Goal: Use online tool/utility: Utilize a website feature to perform a specific function

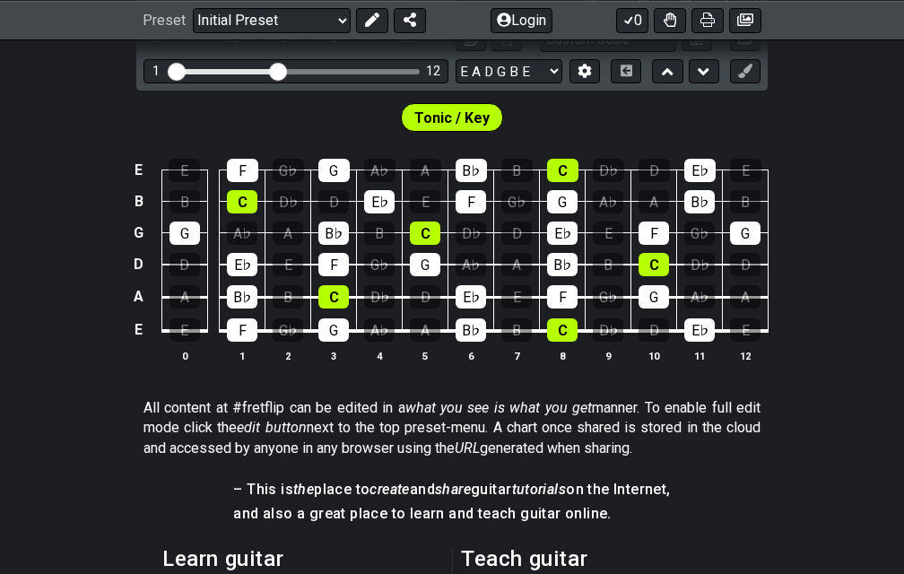
scroll to position [166, 0]
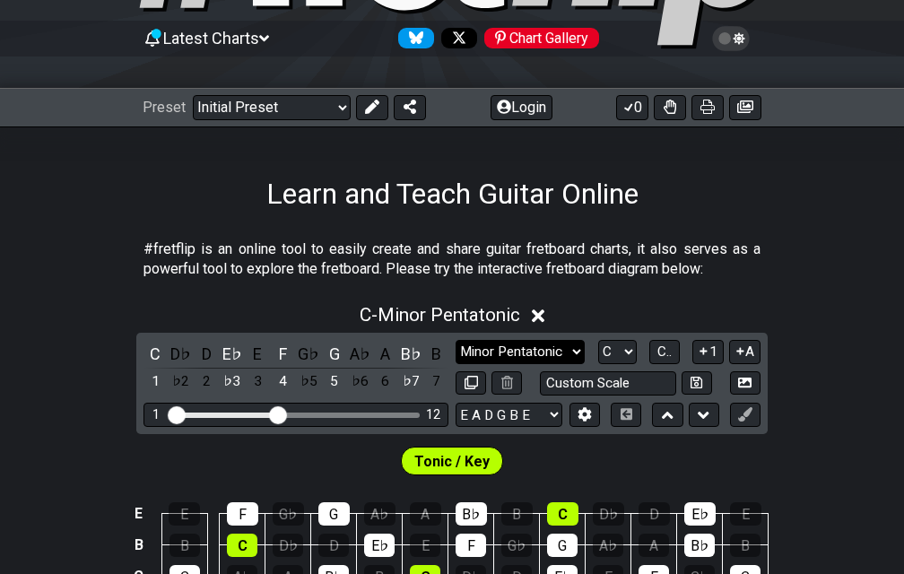
click at [527, 349] on select "Minor Pentatonic Click to edit Minor Pentatonic Major Pentatonic Minor Blues Ma…" at bounding box center [519, 352] width 129 height 24
select select "Dorian"
click at [455, 340] on select "Minor Pentatonic Click to edit Minor Pentatonic Major Pentatonic Minor Blues Ma…" at bounding box center [519, 352] width 129 height 24
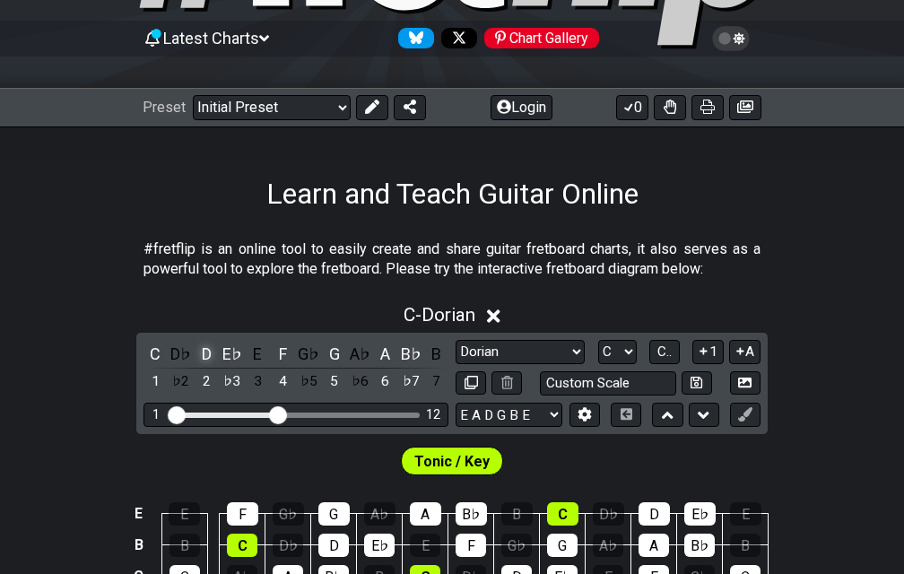
click at [203, 351] on div "D" at bounding box center [206, 354] width 23 height 24
click at [621, 357] on select "A♭ A A♯ B♭ B C C♯ D♭ D D♯ E♭ E F F♯ G♭ G G♯" at bounding box center [617, 352] width 39 height 24
select select "D"
click at [598, 340] on select "A♭ A A♯ B♭ B C C♯ D♭ D D♯ E♭ E F F♯ G♭ G G♯" at bounding box center [617, 352] width 39 height 24
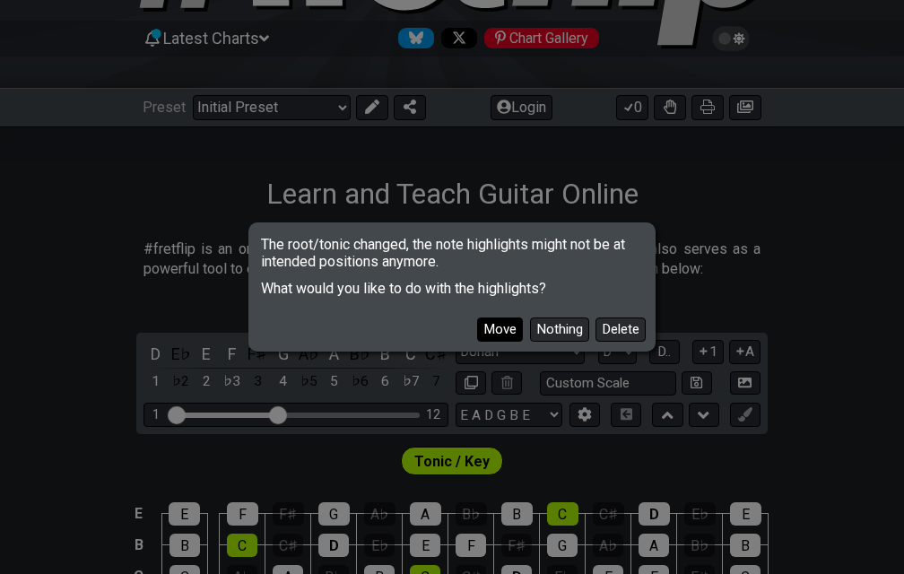
click at [493, 327] on button "Move" at bounding box center [500, 329] width 46 height 24
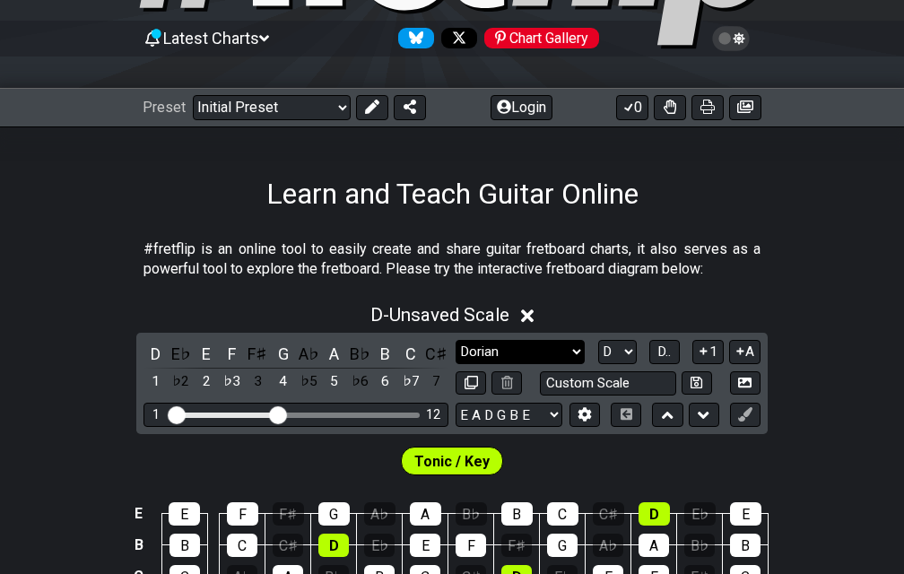
click at [527, 351] on select "Minor Pentatonic Click to edit Minor Pentatonic Major Pentatonic Minor Blues Ma…" at bounding box center [519, 352] width 129 height 24
click at [455, 340] on select "Minor Pentatonic Click to edit Minor Pentatonic Major Pentatonic Minor Blues Ma…" at bounding box center [519, 352] width 129 height 24
click at [664, 351] on span "D.." at bounding box center [663, 351] width 13 height 16
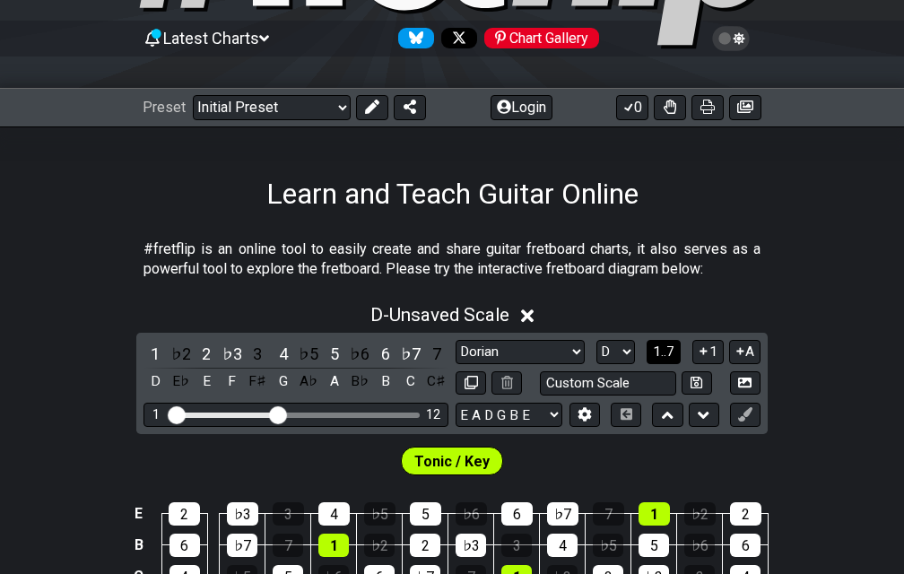
click at [664, 351] on span "1..7" at bounding box center [664, 351] width 22 height 16
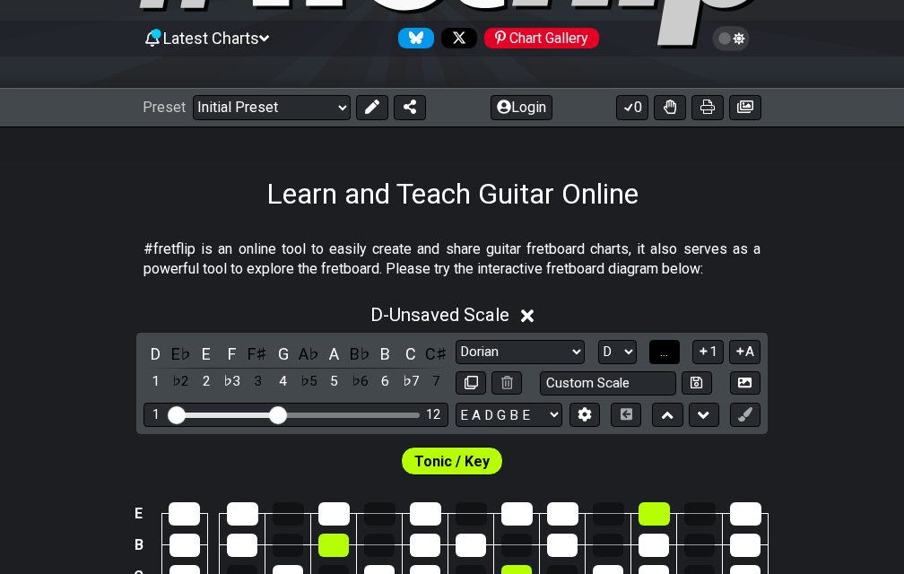
click at [664, 351] on span "..." at bounding box center [664, 351] width 8 height 16
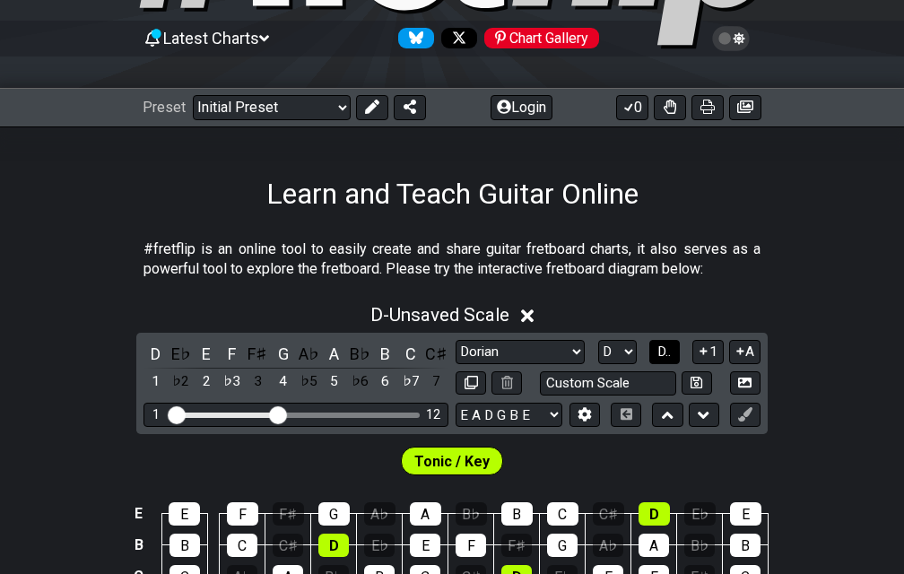
click at [664, 351] on span "D.." at bounding box center [663, 351] width 13 height 16
click at [664, 351] on span "1..7" at bounding box center [664, 351] width 22 height 16
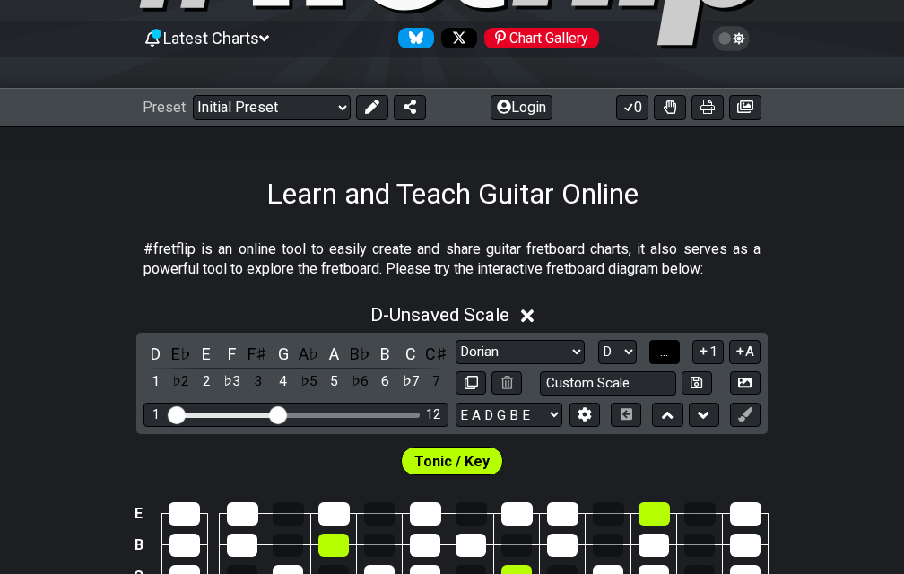
click at [664, 351] on span "..." at bounding box center [664, 351] width 8 height 16
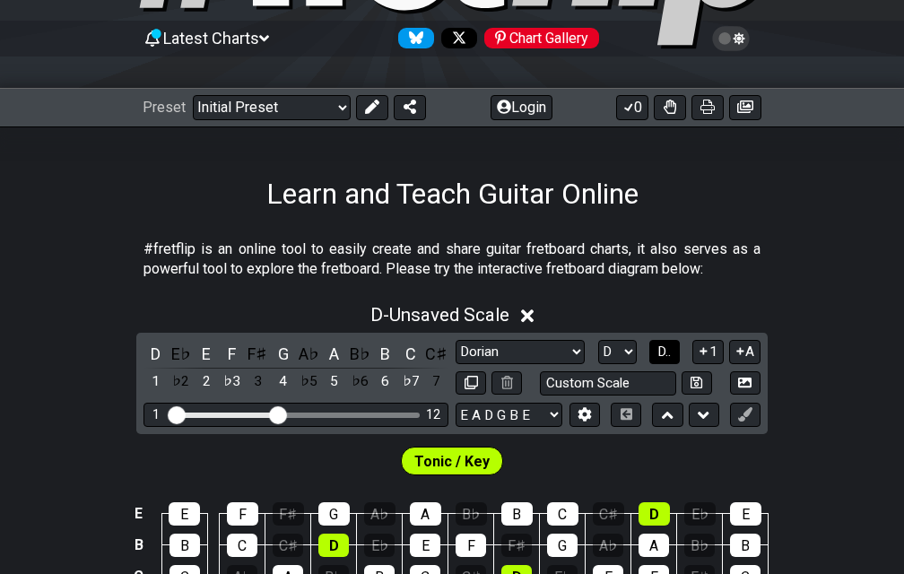
click at [664, 351] on span "D.." at bounding box center [663, 351] width 13 height 16
click at [664, 351] on span "1..7" at bounding box center [664, 351] width 22 height 16
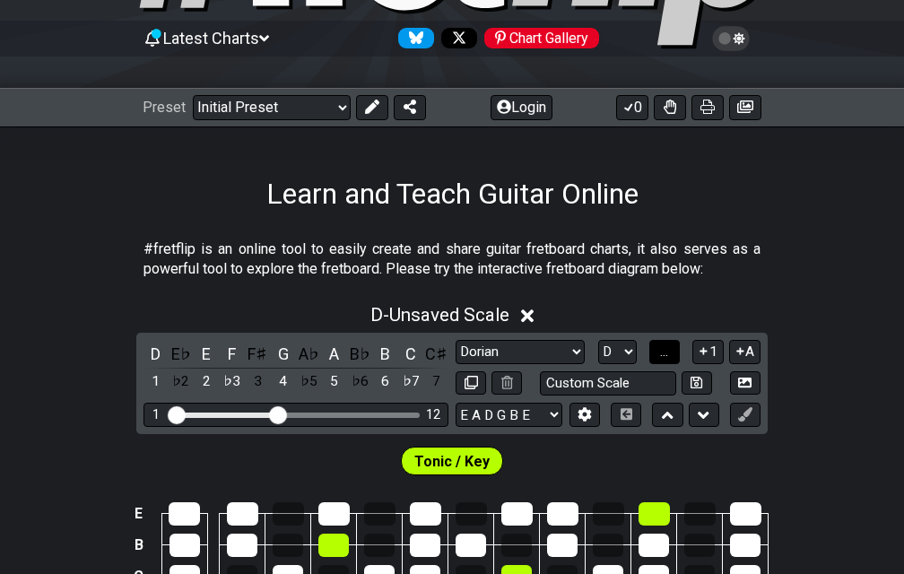
click at [664, 351] on span "..." at bounding box center [664, 351] width 8 height 16
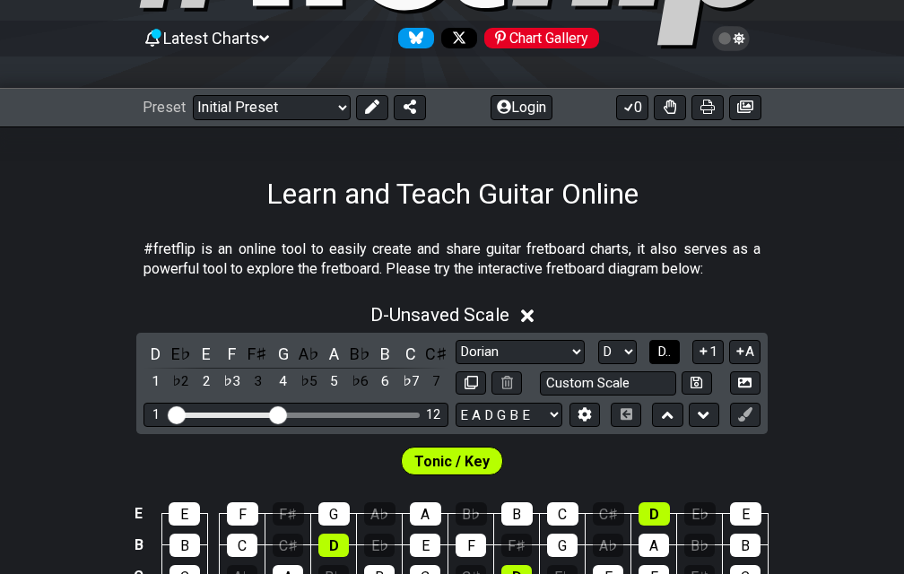
click at [663, 351] on span "D.." at bounding box center [663, 351] width 13 height 16
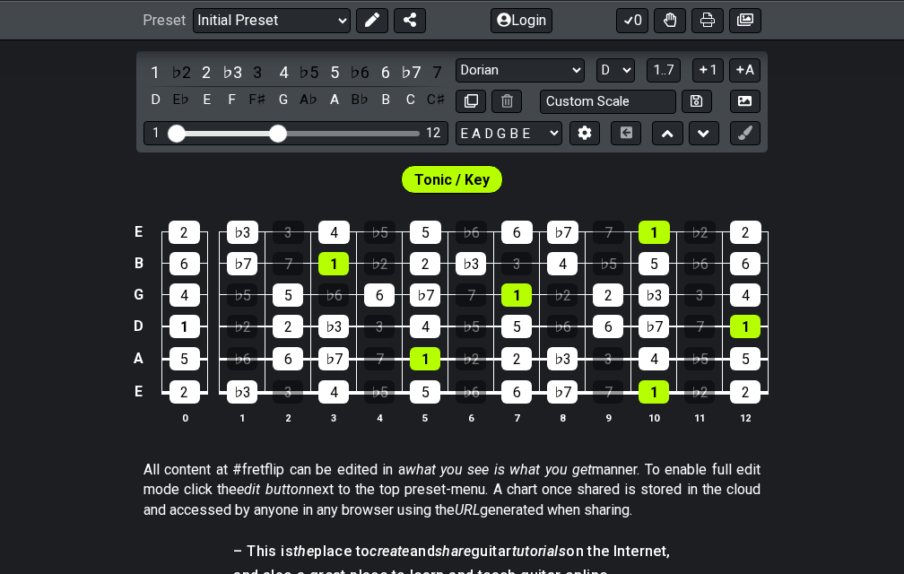
scroll to position [457, 0]
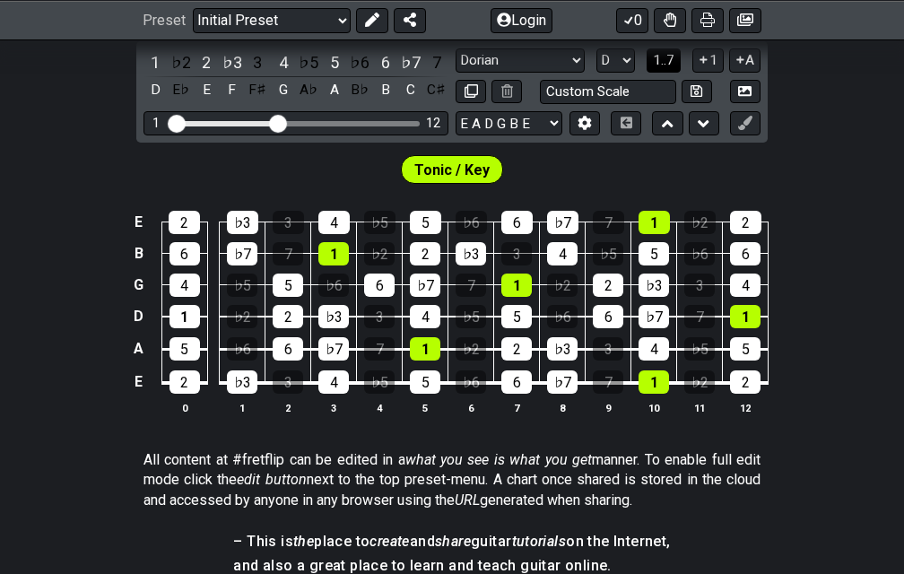
click at [660, 60] on span "1..7" at bounding box center [664, 60] width 22 height 16
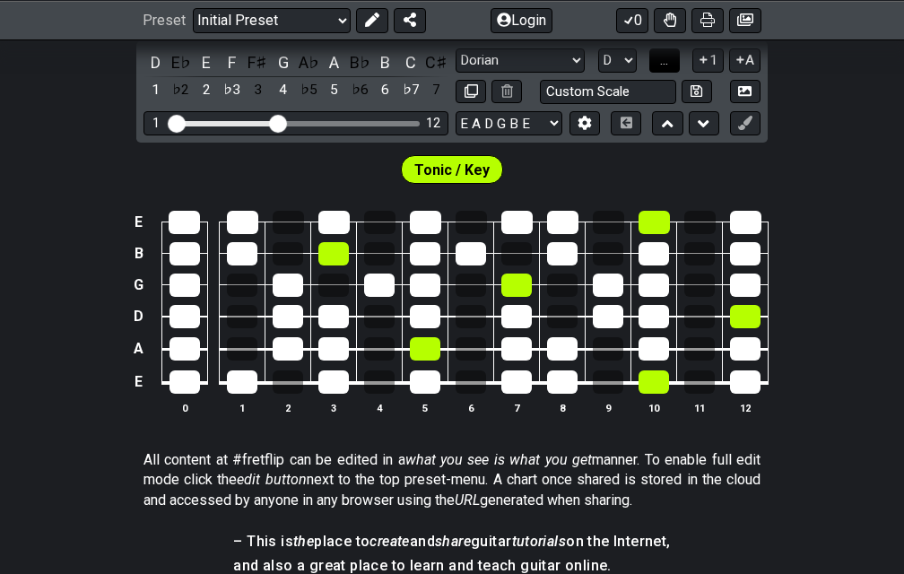
click at [660, 59] on span "..." at bounding box center [664, 60] width 8 height 16
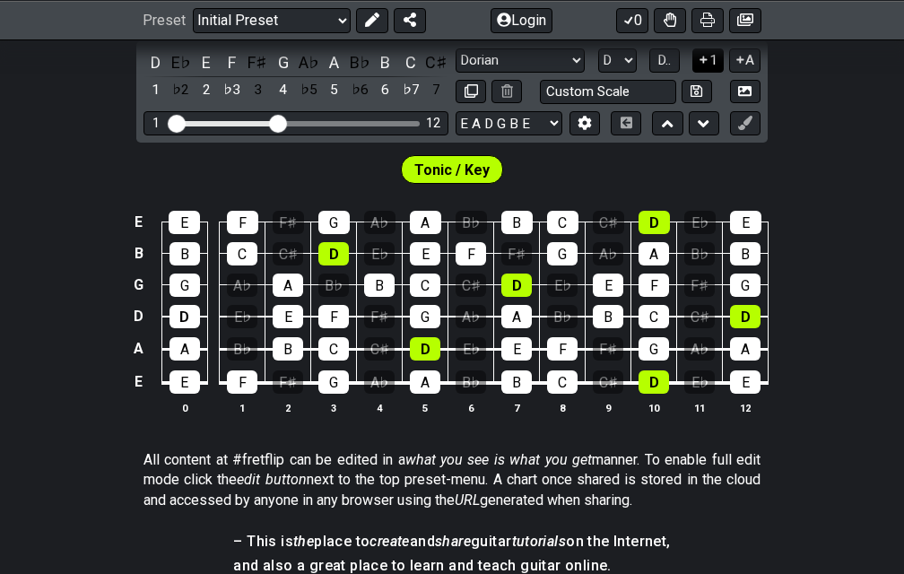
click at [709, 64] on button "1" at bounding box center [707, 60] width 30 height 24
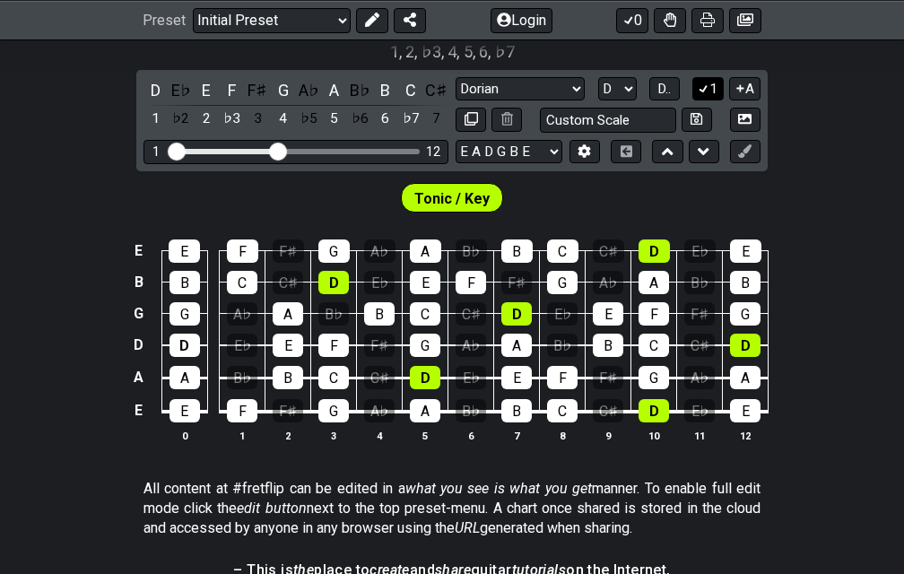
click at [700, 87] on icon at bounding box center [703, 88] width 17 height 13
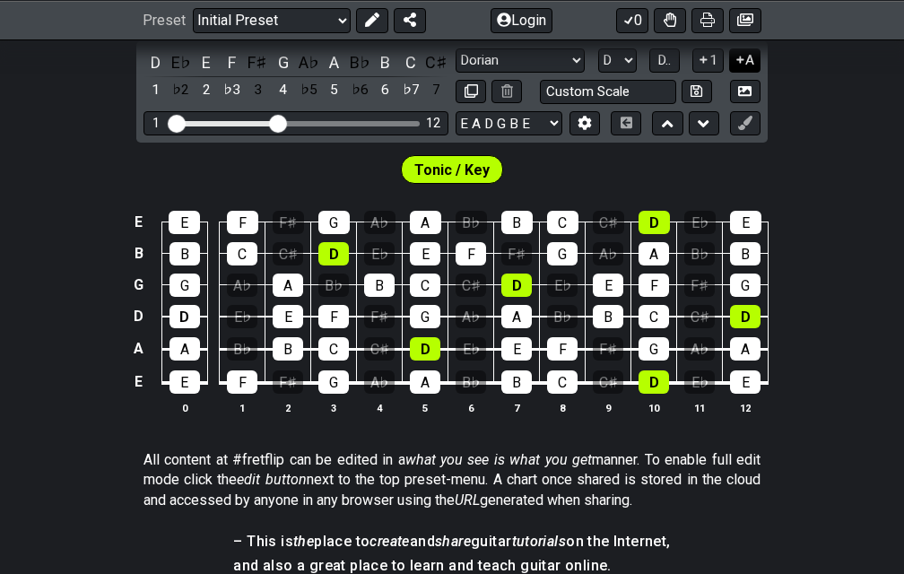
click at [745, 61] on button "A" at bounding box center [744, 60] width 31 height 24
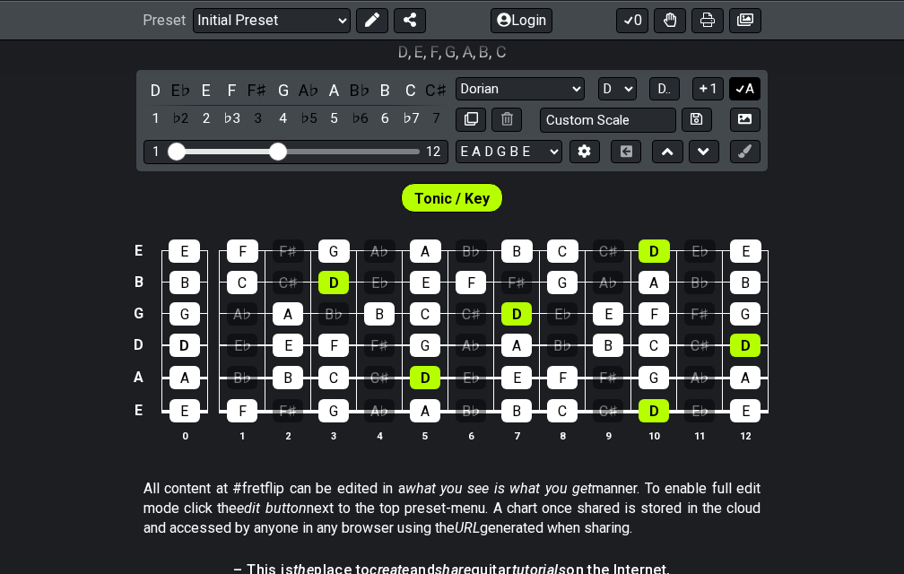
click at [737, 84] on icon at bounding box center [740, 88] width 17 height 13
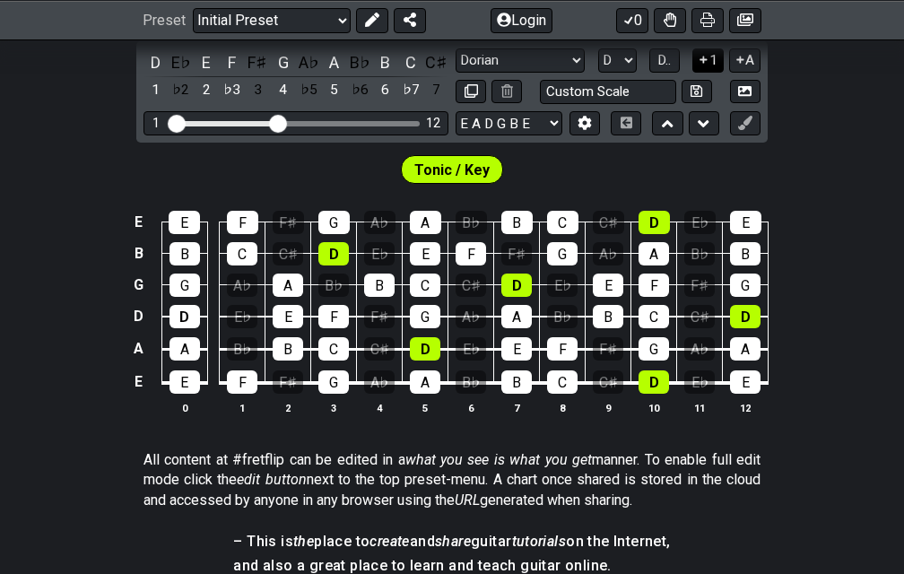
click at [703, 54] on icon at bounding box center [703, 59] width 17 height 13
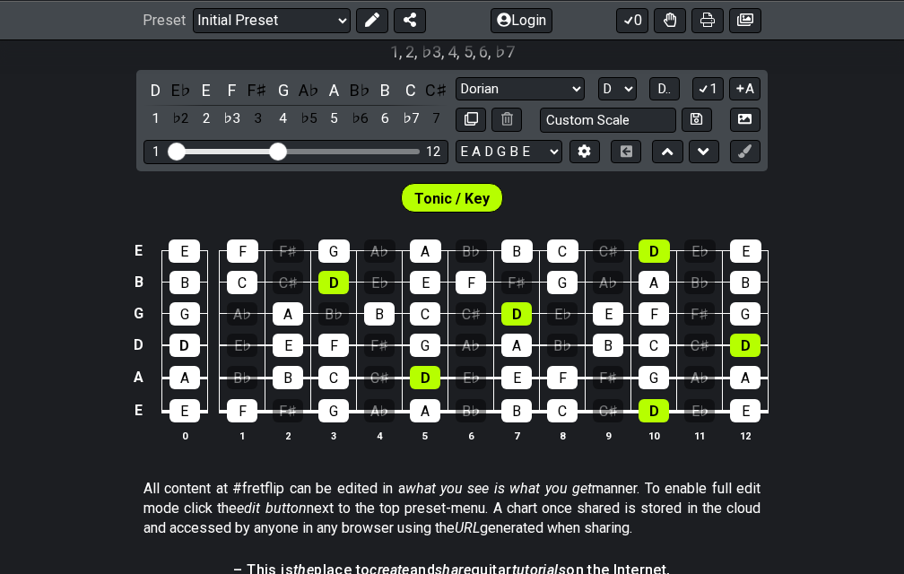
click at [703, 57] on div "1 , 2 , ♭3 , 4 , 5 , 6 , ♭7" at bounding box center [452, 50] width 904 height 29
click at [703, 60] on div "1 , 2 , ♭3 , 4 , 5 , 6 , ♭7" at bounding box center [452, 50] width 904 height 29
click at [697, 82] on icon at bounding box center [703, 88] width 17 height 13
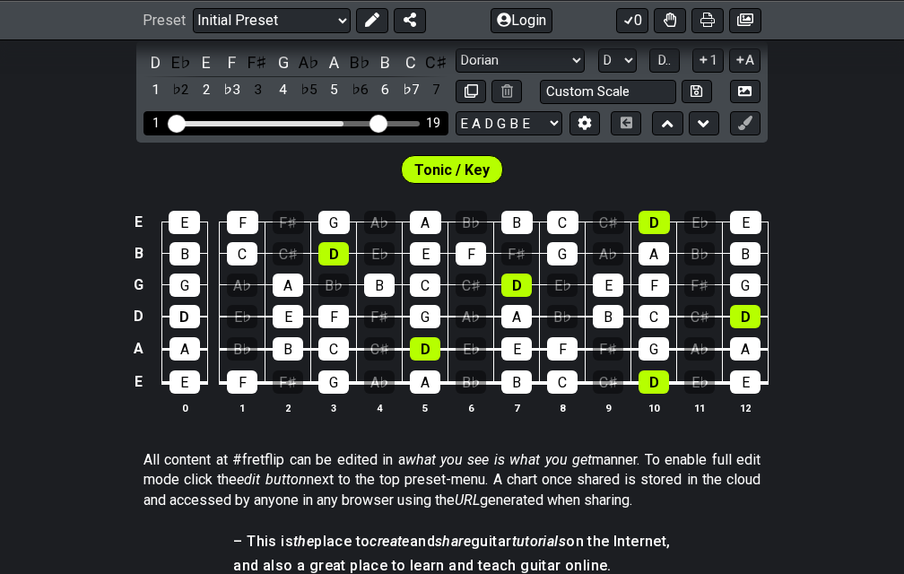
drag, startPoint x: 276, startPoint y: 121, endPoint x: 374, endPoint y: 124, distance: 97.8
click at [374, 122] on input "Visible fret range" at bounding box center [296, 122] width 255 height 0
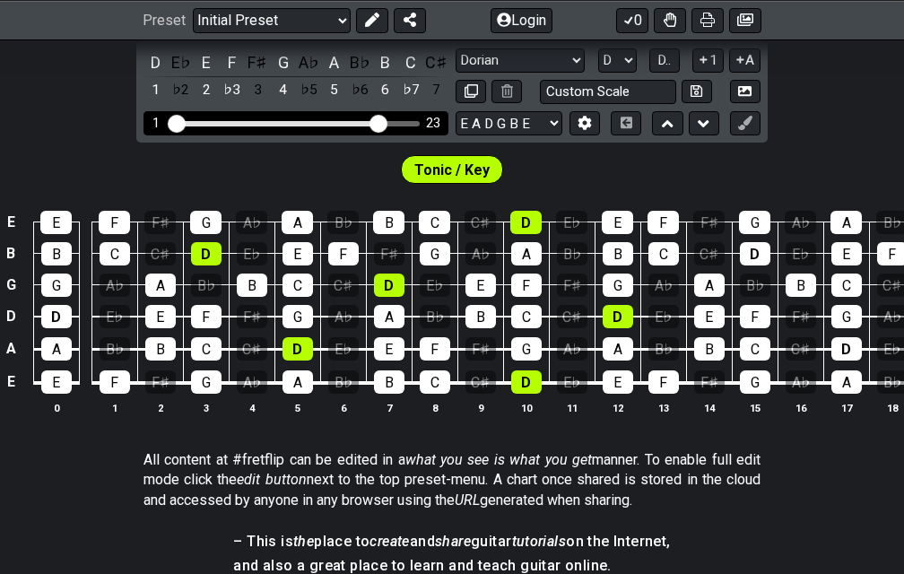
drag, startPoint x: 336, startPoint y: 118, endPoint x: 254, endPoint y: 119, distance: 82.5
click at [254, 119] on div "1 23" at bounding box center [295, 123] width 305 height 24
click at [264, 117] on div "1 23" at bounding box center [295, 123] width 305 height 24
drag, startPoint x: 385, startPoint y: 116, endPoint x: 299, endPoint y: 123, distance: 86.4
click at [299, 123] on div "1 23" at bounding box center [295, 123] width 305 height 24
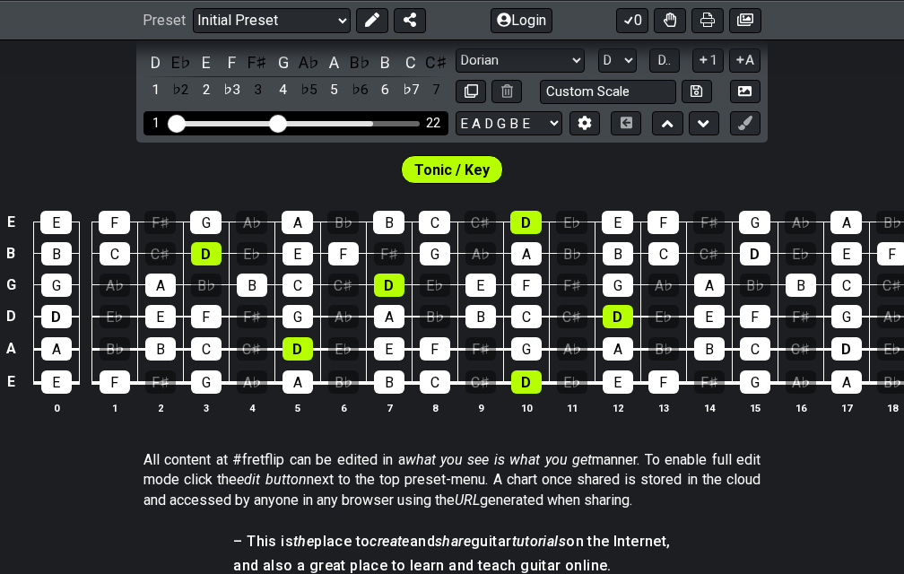
drag, startPoint x: 377, startPoint y: 124, endPoint x: 278, endPoint y: 123, distance: 98.6
click at [278, 122] on input "Visible fret range" at bounding box center [296, 122] width 255 height 0
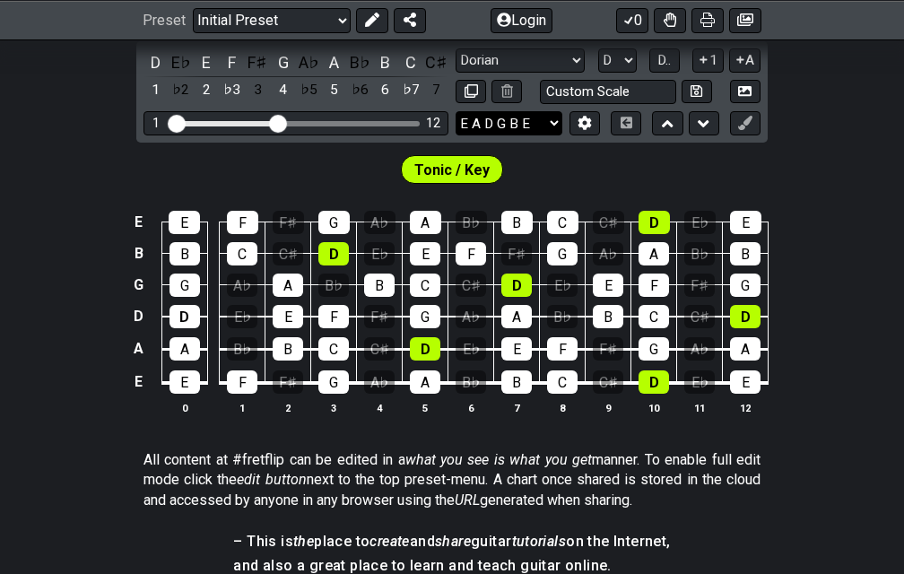
click at [556, 117] on select "E A D G B E E A D G B E E A D G B E B E A D F♯ B A D G C E A D A D G B E E♭ A♭ …" at bounding box center [508, 123] width 107 height 24
click at [664, 123] on icon at bounding box center [668, 123] width 12 height 7
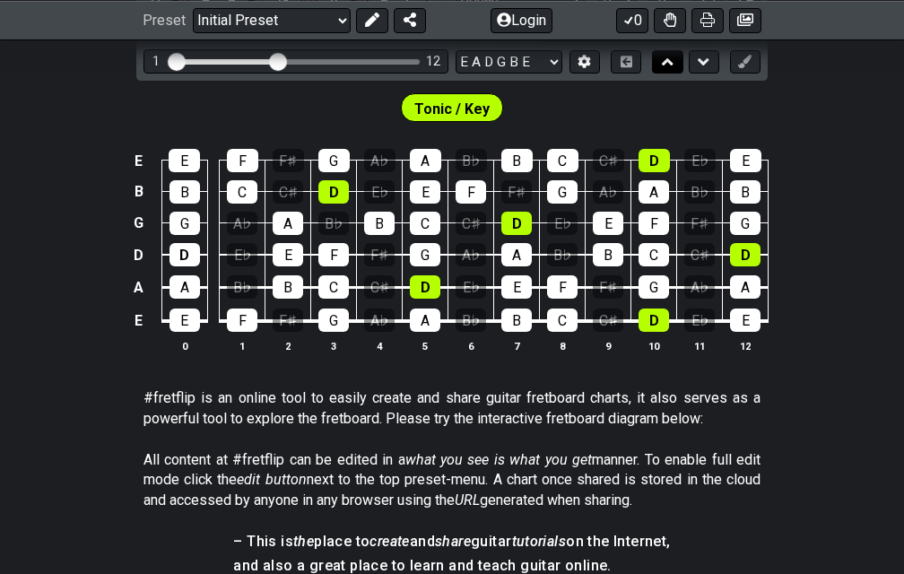
scroll to position [396, 0]
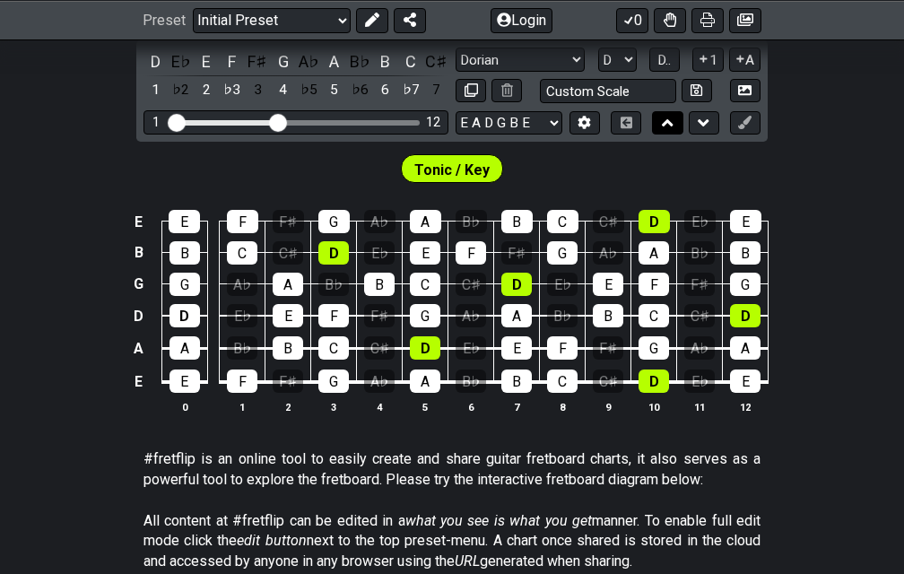
click at [663, 121] on icon at bounding box center [668, 123] width 12 height 18
click at [663, 119] on icon at bounding box center [668, 123] width 12 height 18
drag, startPoint x: 685, startPoint y: 117, endPoint x: 700, endPoint y: 117, distance: 15.2
click at [688, 117] on div at bounding box center [685, 123] width 66 height 24
click at [703, 117] on icon at bounding box center [703, 123] width 12 height 18
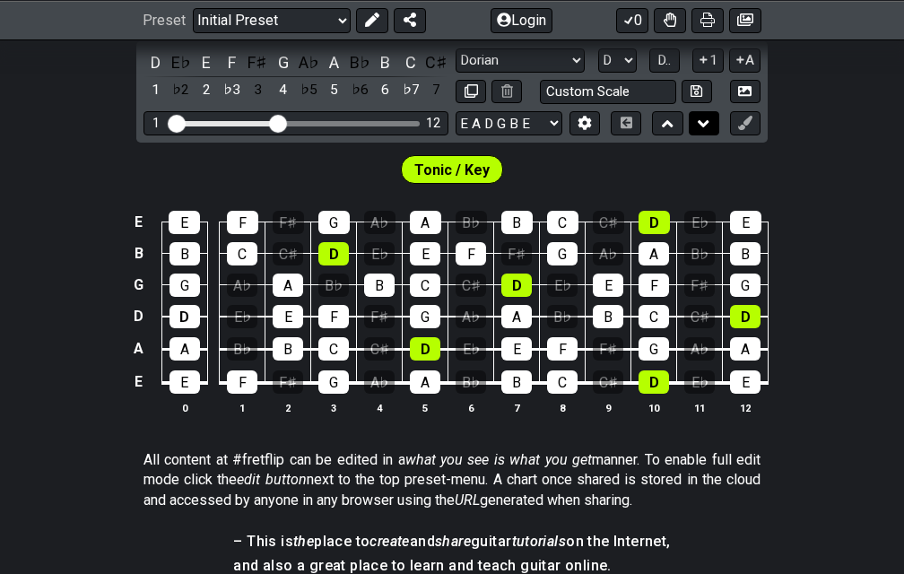
click at [703, 117] on icon at bounding box center [703, 124] width 12 height 18
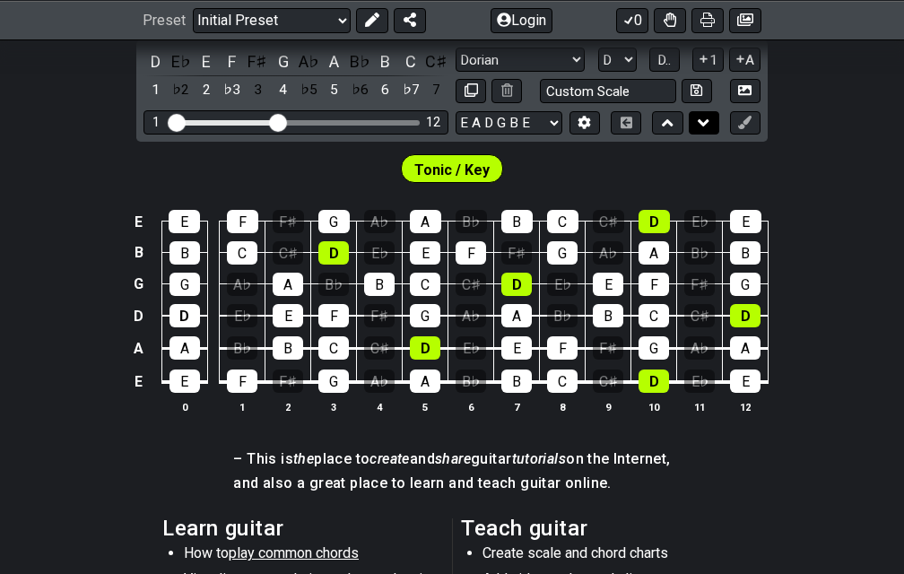
click at [703, 117] on icon at bounding box center [703, 123] width 12 height 18
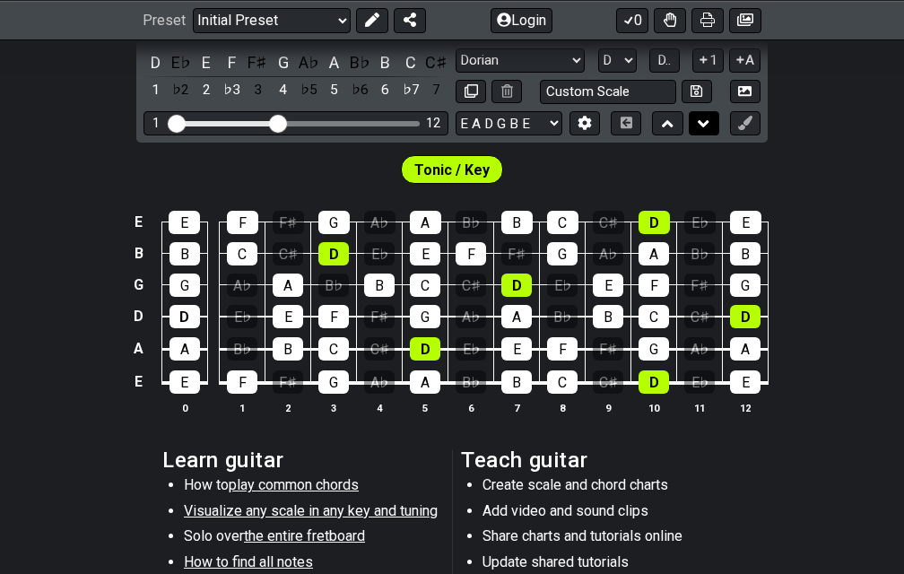
click at [703, 117] on icon at bounding box center [703, 124] width 12 height 18
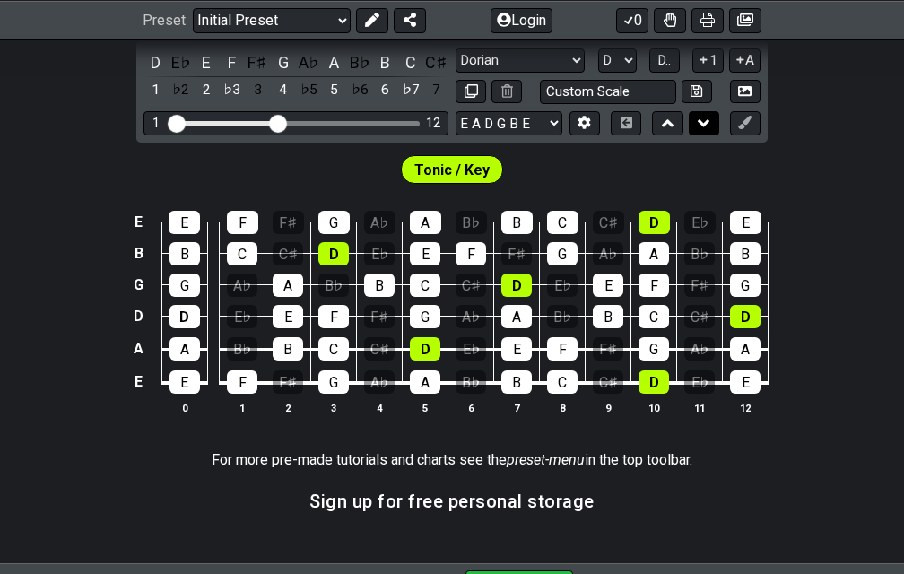
click at [703, 117] on icon at bounding box center [703, 123] width 12 height 18
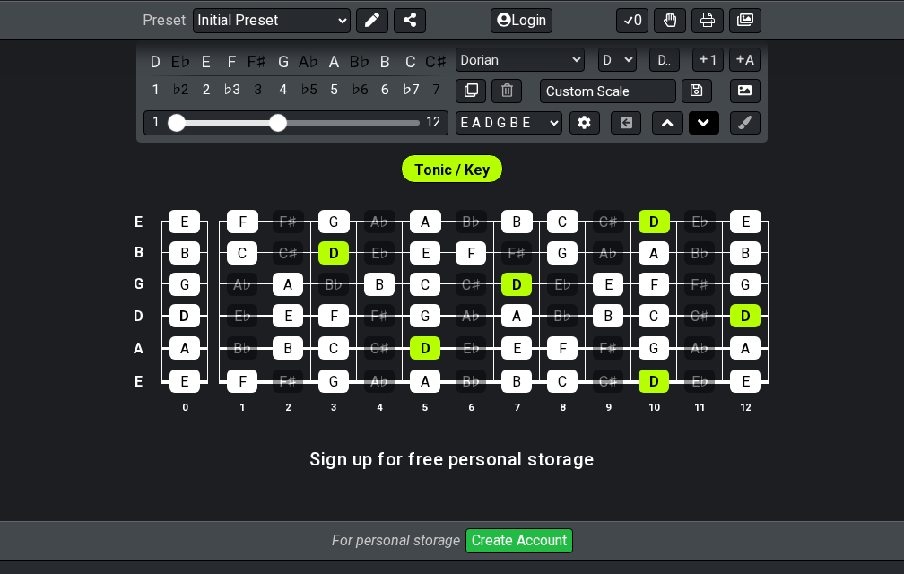
click at [703, 117] on icon at bounding box center [703, 123] width 12 height 18
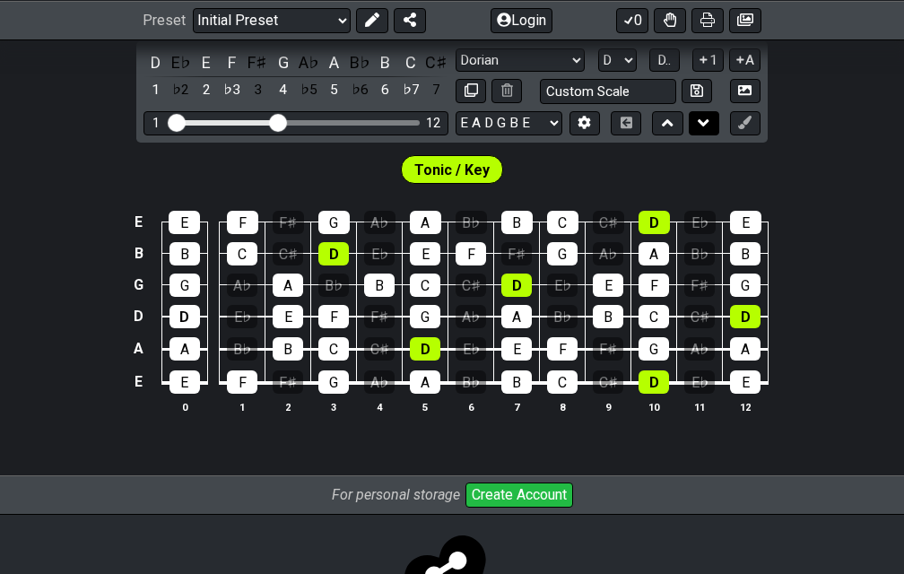
click at [702, 117] on icon at bounding box center [703, 123] width 12 height 18
click at [658, 117] on button at bounding box center [667, 123] width 30 height 24
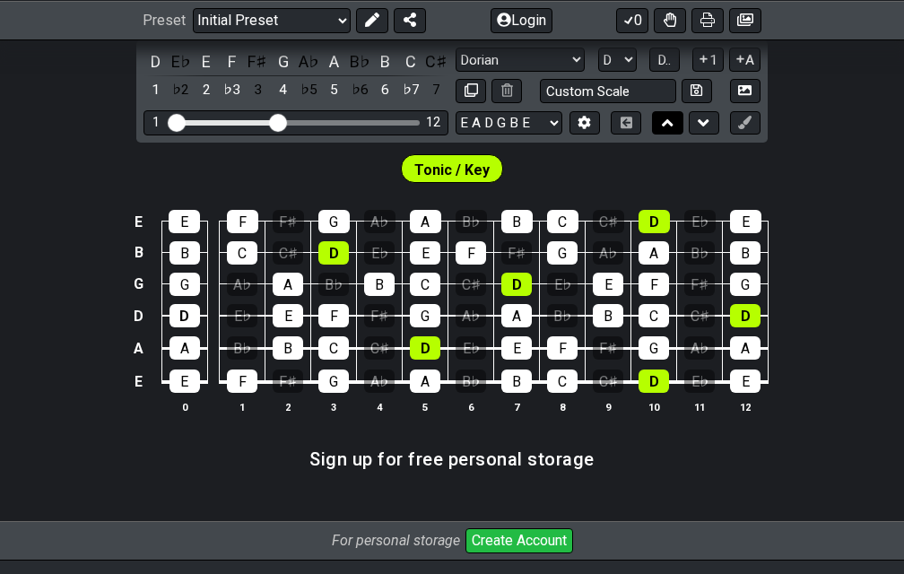
click at [658, 117] on button at bounding box center [667, 123] width 30 height 24
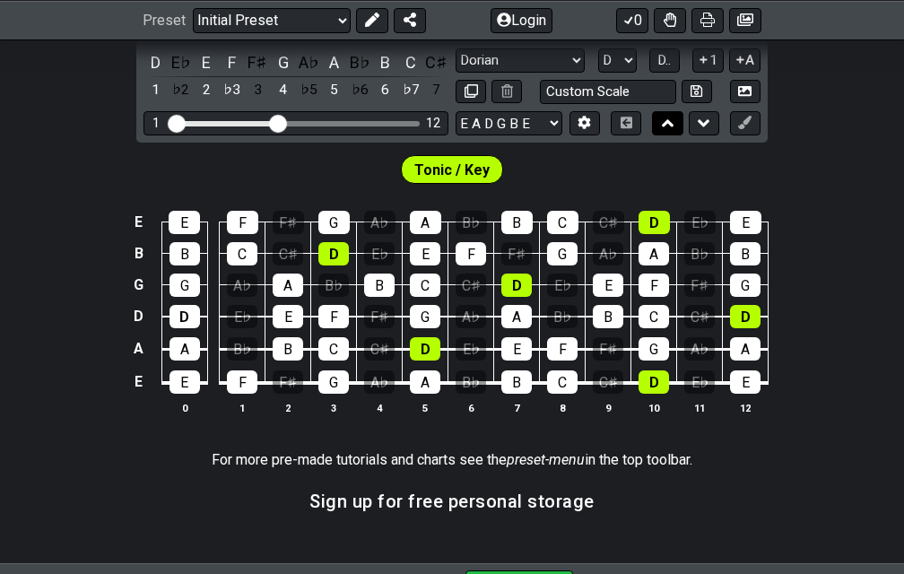
click at [658, 117] on button at bounding box center [667, 123] width 30 height 24
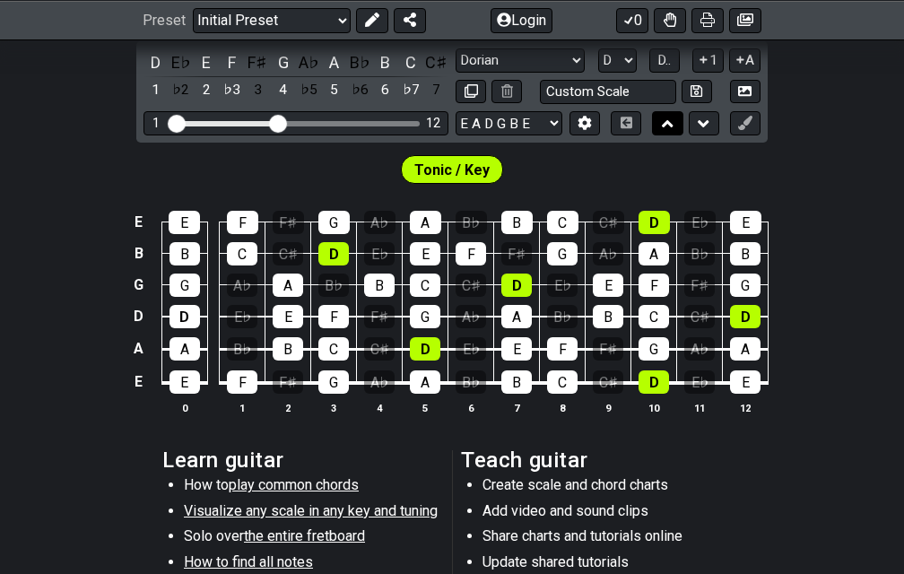
click at [658, 117] on button at bounding box center [667, 123] width 30 height 24
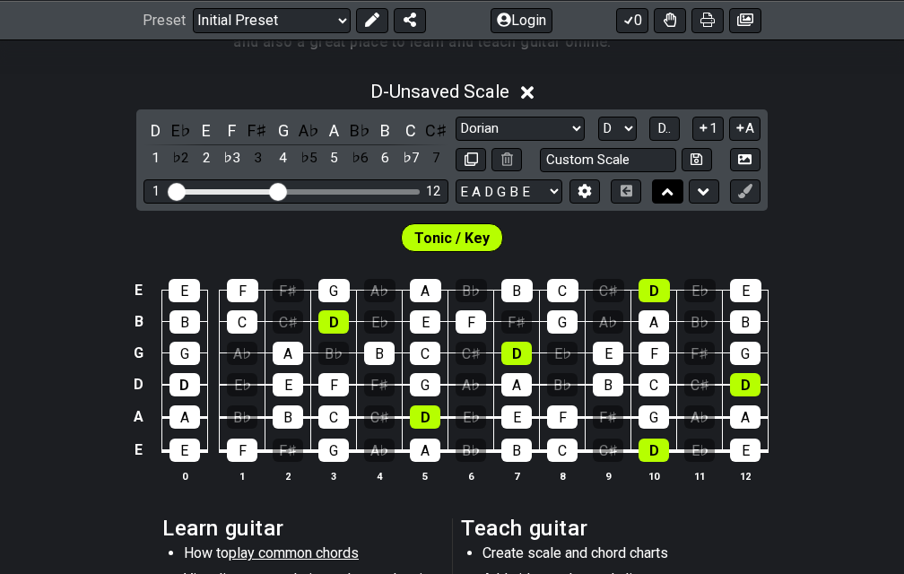
click at [658, 179] on button at bounding box center [667, 191] width 30 height 24
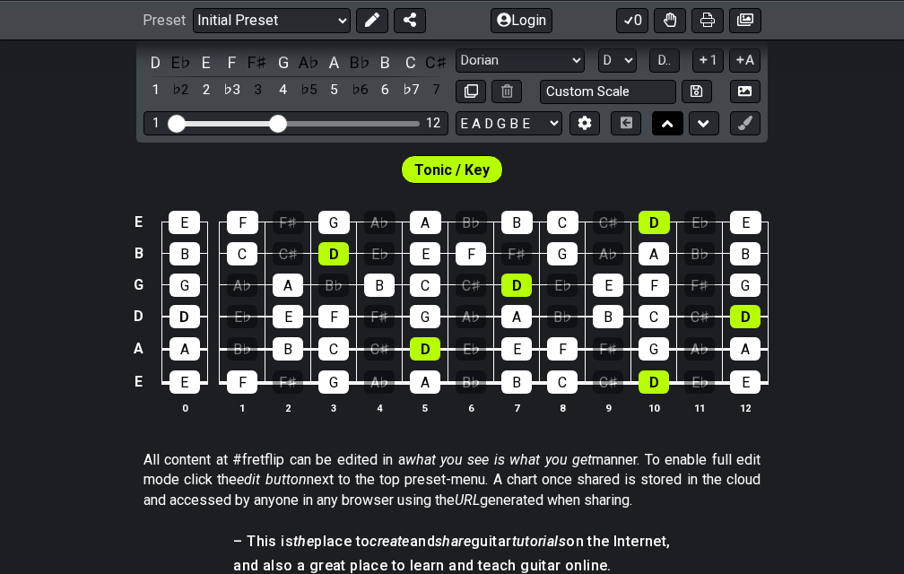
click at [658, 117] on button at bounding box center [667, 123] width 30 height 24
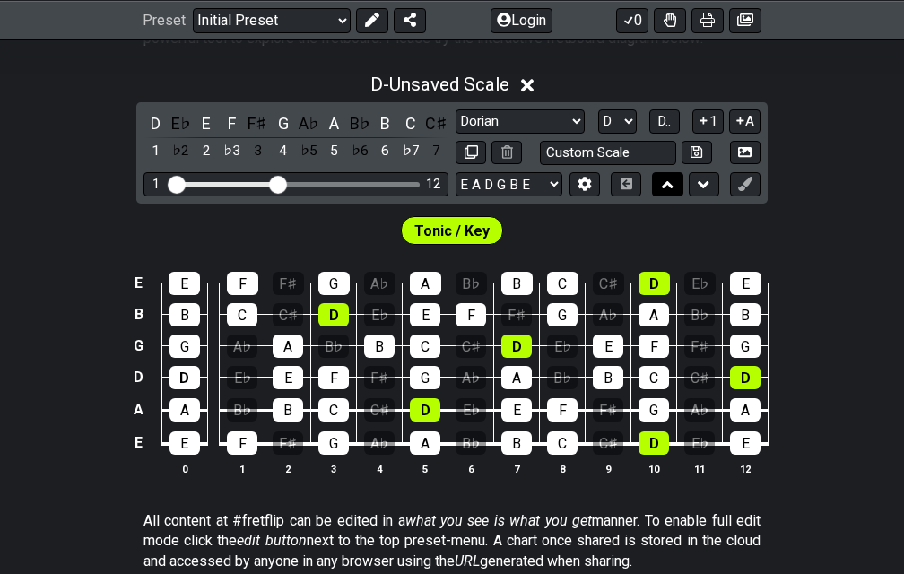
click at [659, 172] on button at bounding box center [667, 184] width 30 height 24
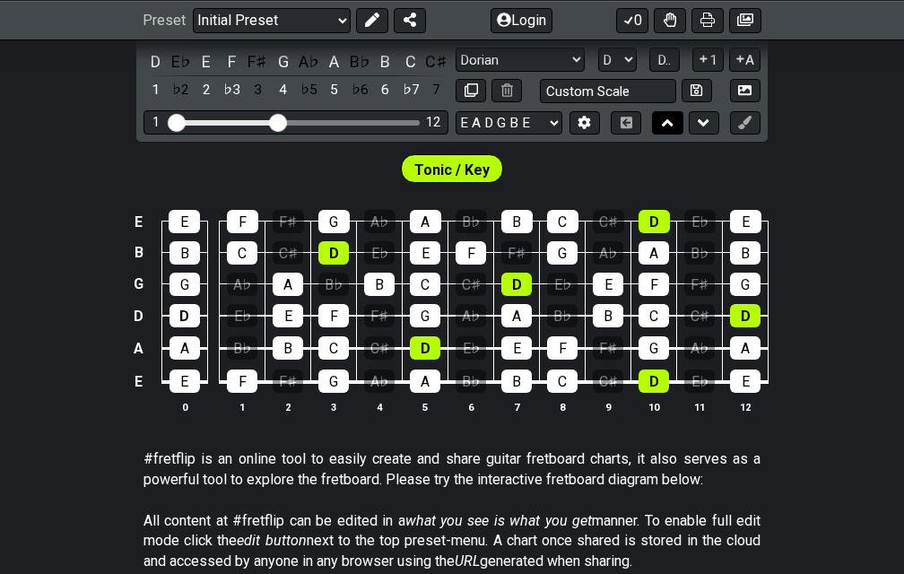
click at [659, 117] on button at bounding box center [667, 123] width 30 height 24
click at [661, 117] on button at bounding box center [667, 123] width 30 height 24
click at [405, 162] on div "Tonic / Key" at bounding box center [452, 168] width 103 height 29
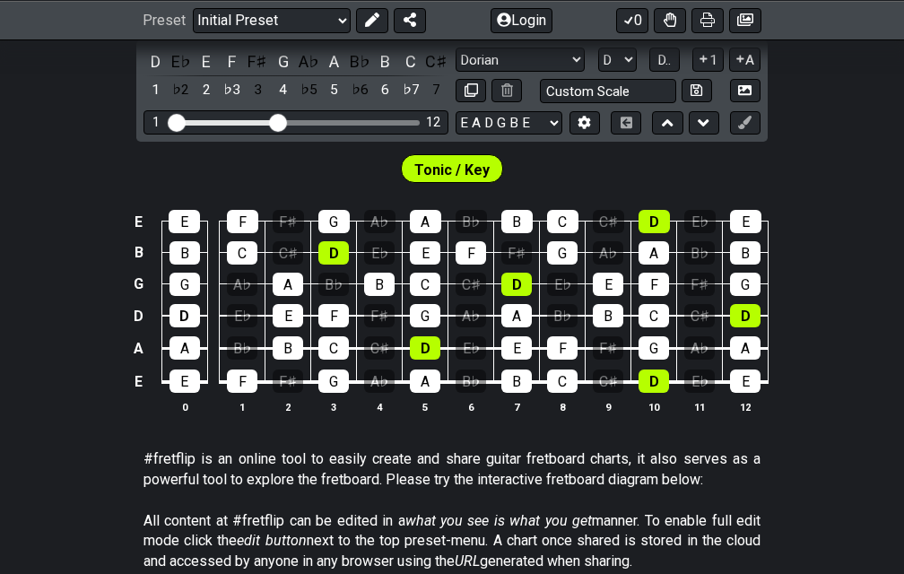
click at [429, 167] on span "Tonic / Key" at bounding box center [451, 170] width 75 height 26
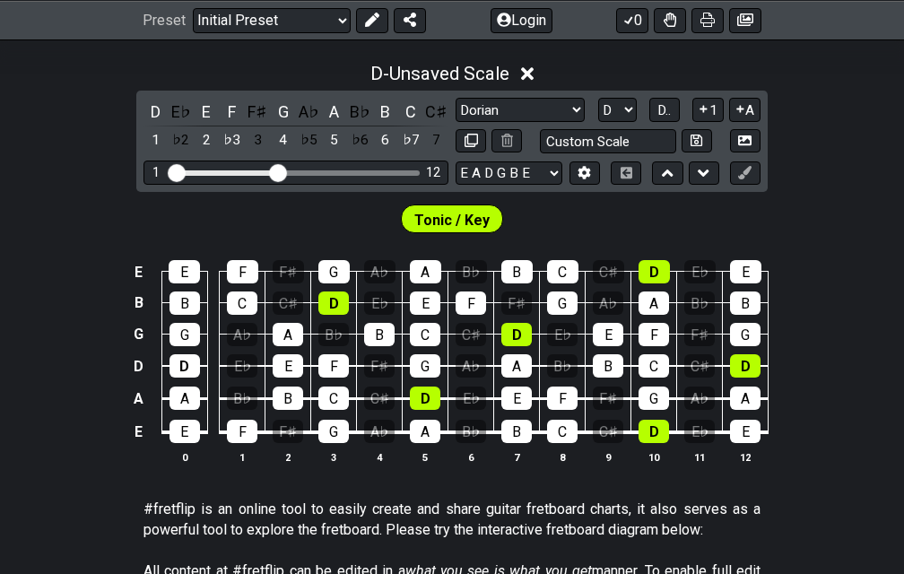
scroll to position [239, 0]
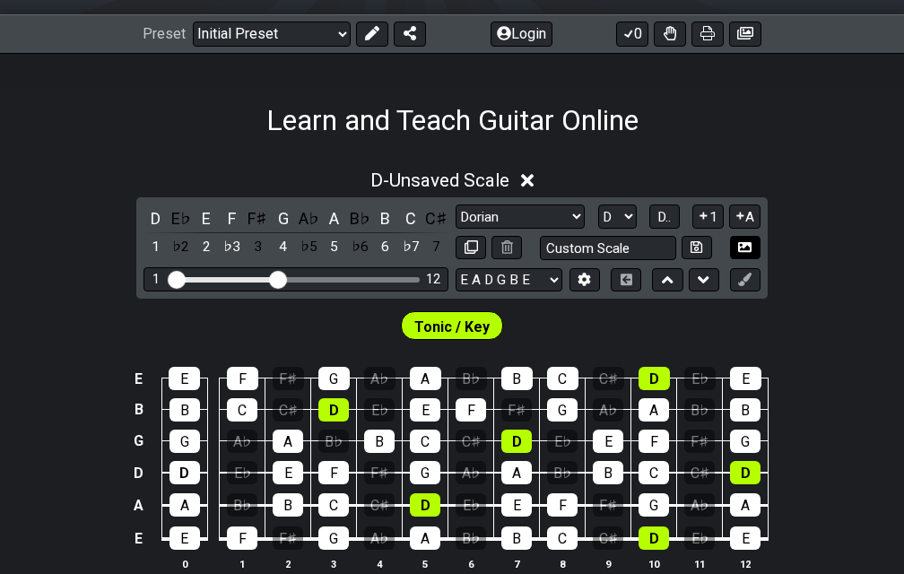
click at [740, 247] on icon at bounding box center [744, 247] width 13 height 10
